Goal: Entertainment & Leisure: Consume media (video, audio)

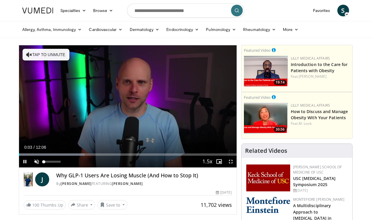
click at [37, 163] on span "Video Player" at bounding box center [37, 162] width 12 height 12
